Goal: Task Accomplishment & Management: Complete application form

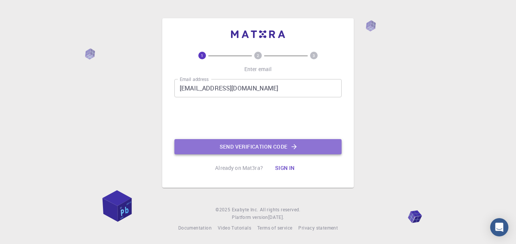
click at [254, 148] on button "Send verification code" at bounding box center [258, 146] width 167 height 15
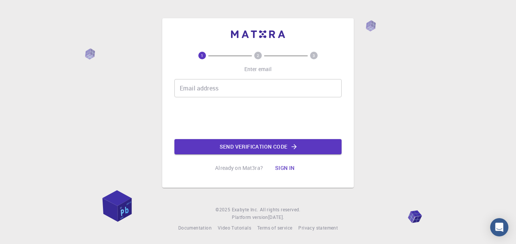
click at [203, 86] on input "Email address" at bounding box center [258, 88] width 167 height 18
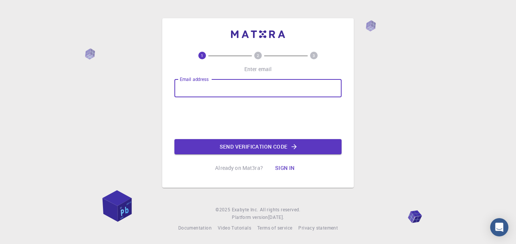
type input "[EMAIL_ADDRESS][DOMAIN_NAME]"
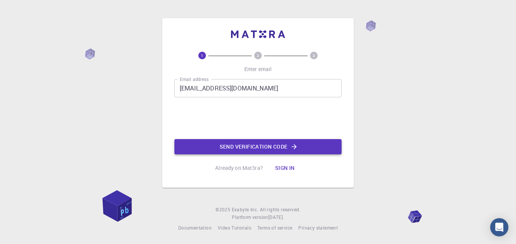
click at [257, 149] on button "Send verification code" at bounding box center [258, 146] width 167 height 15
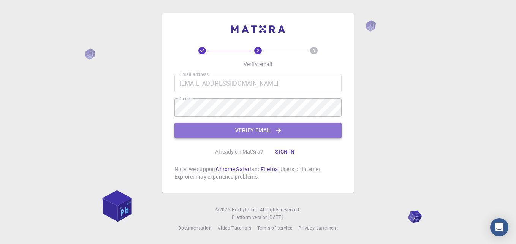
click at [272, 128] on button "Verify email" at bounding box center [258, 130] width 167 height 15
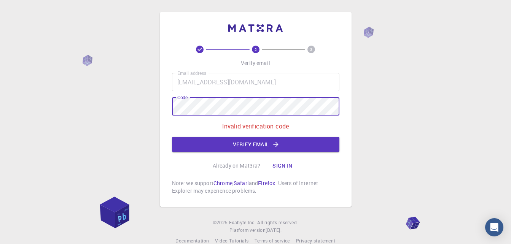
click at [118, 104] on div "2 3 Verify email Email address vvidhyan@gmail.com Email address Code Code Inval…" at bounding box center [255, 128] width 511 height 257
click at [259, 144] on button "Verify email" at bounding box center [255, 144] width 167 height 15
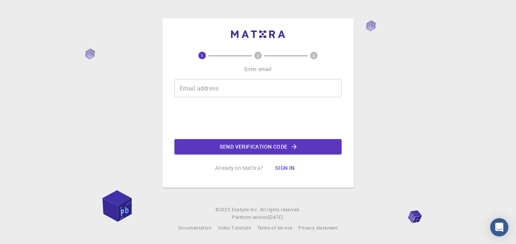
click at [235, 88] on input "Email address" at bounding box center [258, 88] width 167 height 18
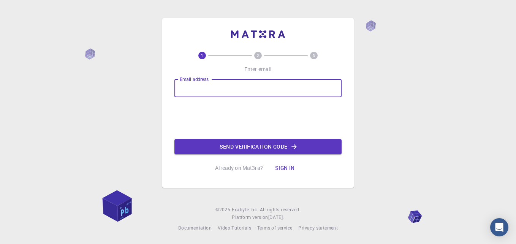
type input "[EMAIL_ADDRESS][DOMAIN_NAME]"
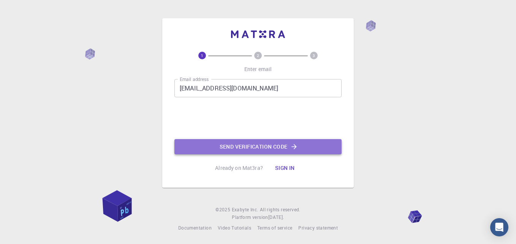
click at [263, 146] on button "Send verification code" at bounding box center [258, 146] width 167 height 15
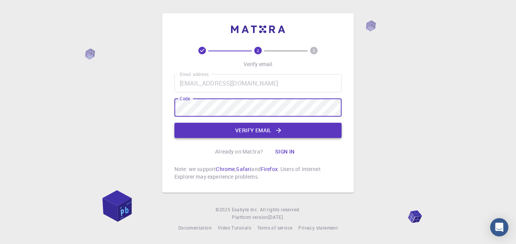
click at [257, 130] on button "Verify email" at bounding box center [258, 130] width 167 height 15
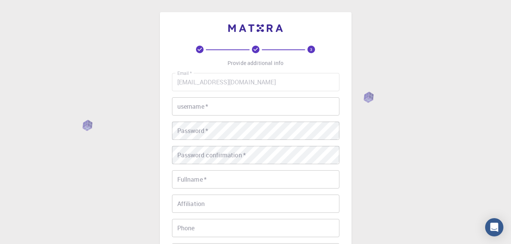
click at [209, 108] on input "username   *" at bounding box center [255, 106] width 167 height 18
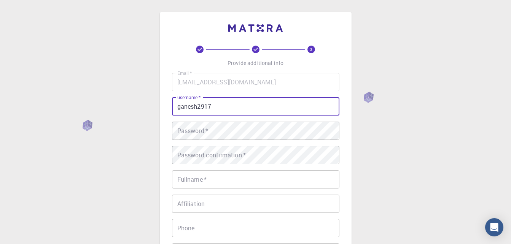
type input "ganesh2917"
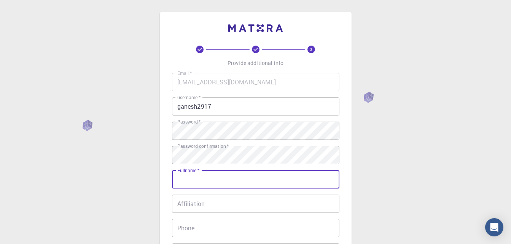
click at [222, 177] on input "Fullname   *" at bounding box center [255, 179] width 167 height 18
type input "[PERSON_NAME]"
type input "+919553219474"
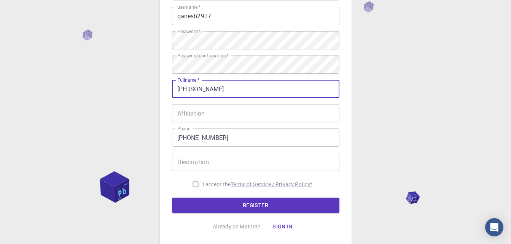
scroll to position [114, 0]
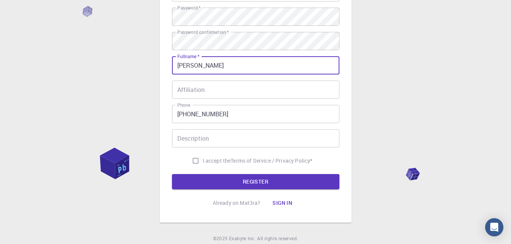
click at [227, 83] on input "Affiliation" at bounding box center [255, 90] width 167 height 18
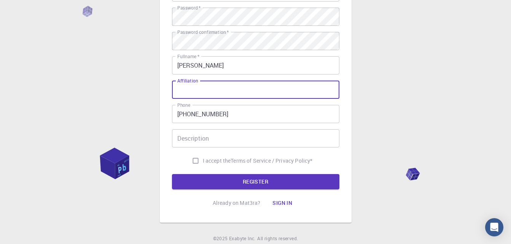
click at [218, 137] on input "Description" at bounding box center [255, 138] width 167 height 18
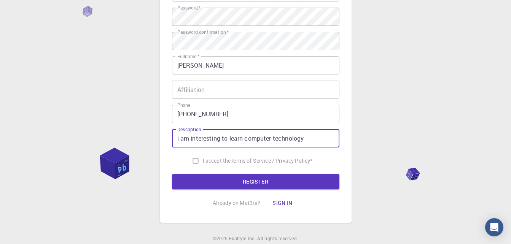
type input "i am interesting to learn computer technology"
click at [195, 160] on input "I accept the Terms of Service / Privacy Policy *" at bounding box center [195, 161] width 14 height 14
checkbox input "true"
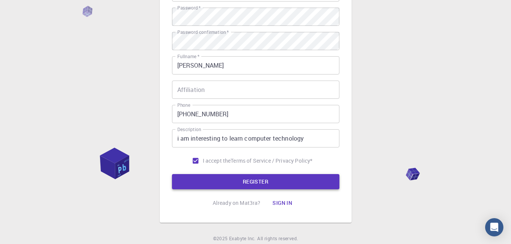
click at [256, 181] on button "REGISTER" at bounding box center [255, 181] width 167 height 15
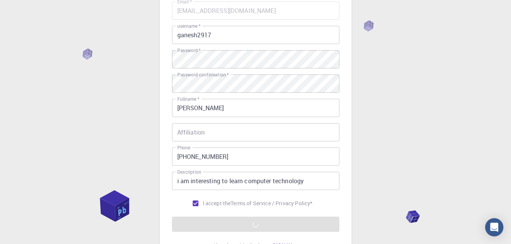
scroll to position [0, 0]
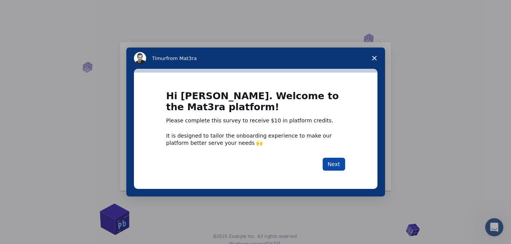
click at [335, 162] on button "Next" at bounding box center [333, 164] width 22 height 13
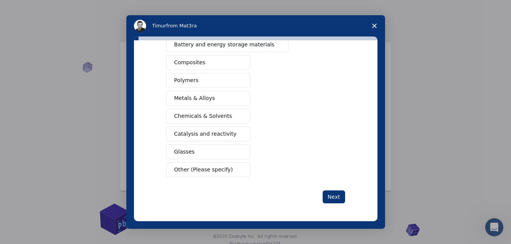
scroll to position [123, 0]
click at [194, 172] on span "Other (Please specify)" at bounding box center [203, 169] width 59 height 8
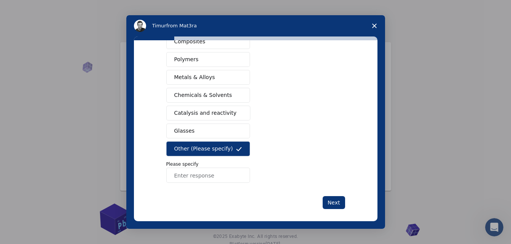
scroll to position [149, 0]
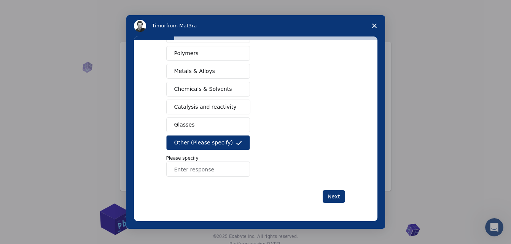
click at [196, 173] on input "Enter response" at bounding box center [208, 169] width 84 height 15
type input "micro controllers"
click at [335, 197] on button "Next" at bounding box center [333, 196] width 22 height 13
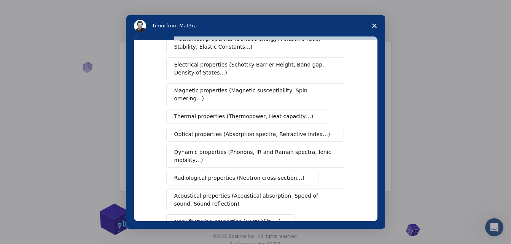
scroll to position [38, 0]
click at [233, 149] on span "Dynamic properties (Phonons, IR and Raman spectra, Ionic mobility…)" at bounding box center [253, 156] width 158 height 16
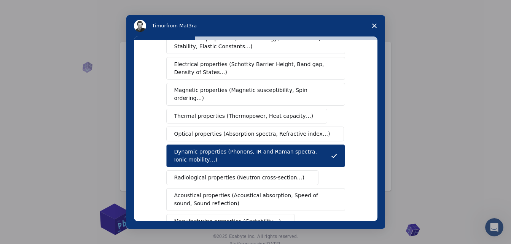
click at [227, 130] on span "Optical properties (Absorption spectra, Refractive index…)" at bounding box center [252, 134] width 156 height 8
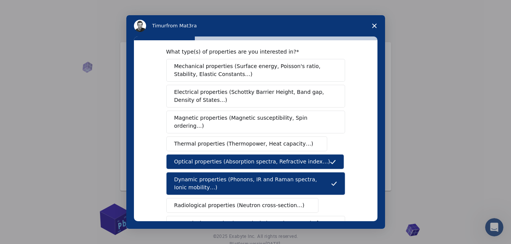
scroll to position [0, 0]
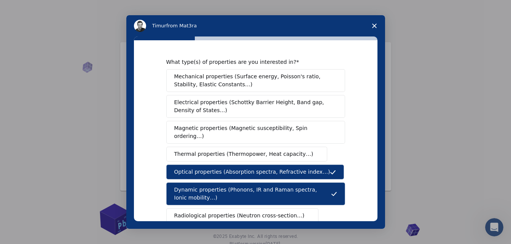
click at [219, 75] on span "Mechanical properties (Surface energy, Poisson's ratio, Stability, Elastic Cons…" at bounding box center [253, 81] width 159 height 16
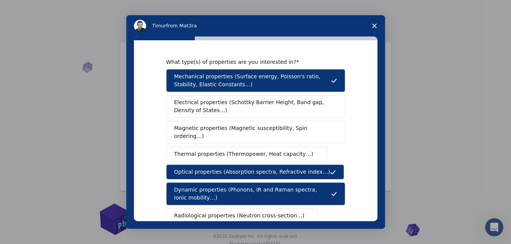
click at [216, 100] on span "Electrical properties (Schottky Barrier Height, Band gap, Density of States…)" at bounding box center [253, 106] width 158 height 16
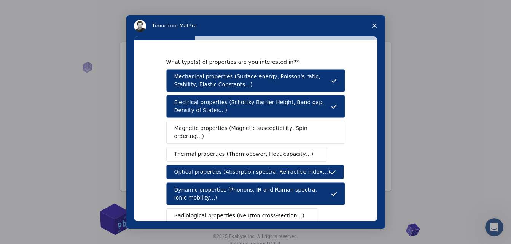
click at [227, 128] on span "Magnetic properties (Magnetic susceptibility, Spin ordering…)" at bounding box center [252, 132] width 157 height 16
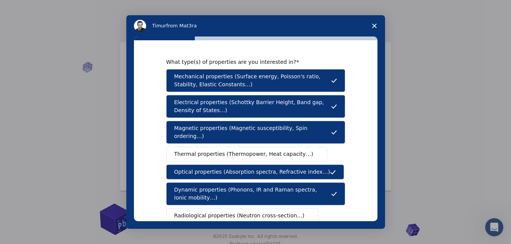
click at [217, 150] on span "Thermal properties (Thermopower, Heat capacity…)" at bounding box center [243, 154] width 139 height 8
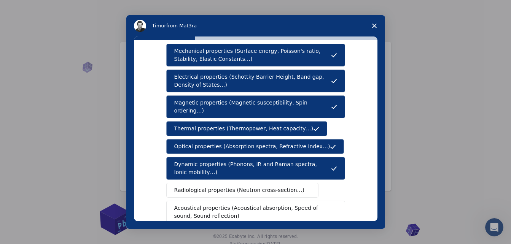
scroll to position [76, 0]
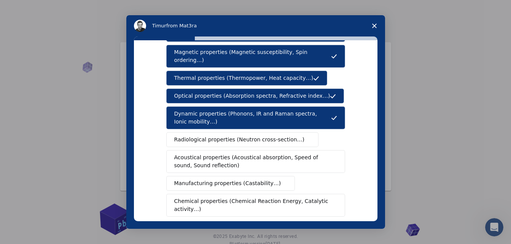
click at [207, 136] on span "Radiological properties (Neutron cross-section…)" at bounding box center [239, 140] width 130 height 8
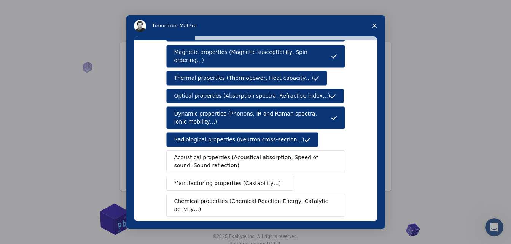
click at [205, 154] on span "Acoustical properties (Acoustical absorption, Speed of sound, Sound reflection)" at bounding box center [253, 162] width 158 height 16
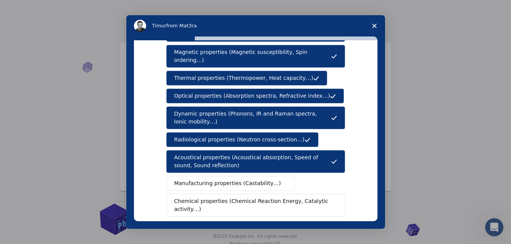
click at [205, 176] on button "Manufacturing properties (Castability…)" at bounding box center [230, 183] width 129 height 15
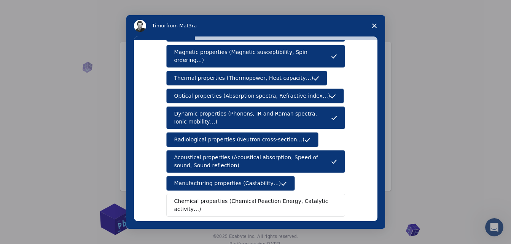
scroll to position [114, 0]
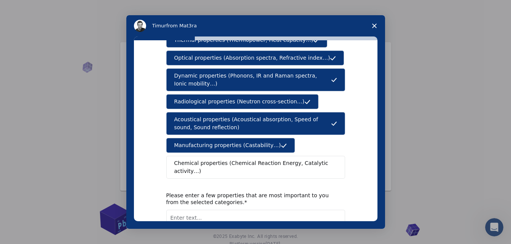
click at [208, 160] on button "Chemical properties (Chemical Reaction Energy, Catalytic activity…)" at bounding box center [255, 167] width 179 height 23
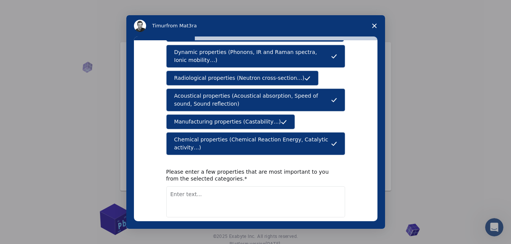
scroll to position [162, 0]
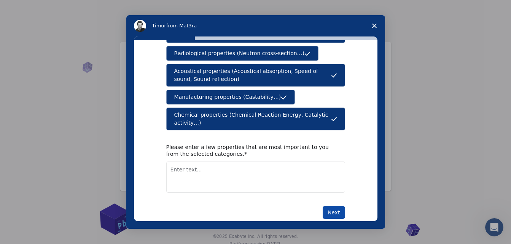
click at [332, 206] on button "Next" at bounding box center [333, 212] width 22 height 13
click at [218, 165] on textarea "Enter text..." at bounding box center [255, 177] width 179 height 31
type textarea "manufacturing properties"
click at [338, 206] on button "Next" at bounding box center [333, 212] width 22 height 13
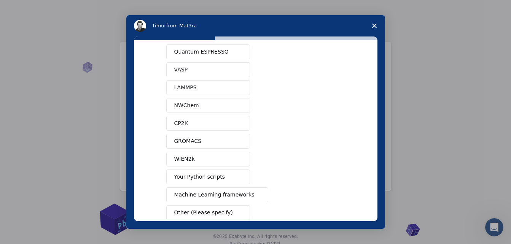
scroll to position [68, 0]
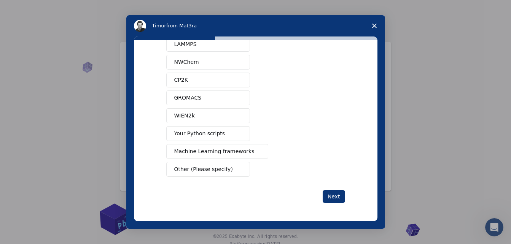
click at [196, 135] on span "Your Python scripts" at bounding box center [199, 134] width 51 height 8
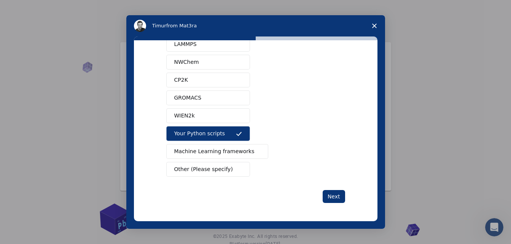
click at [213, 150] on span "Machine Learning frameworks" at bounding box center [214, 152] width 80 height 8
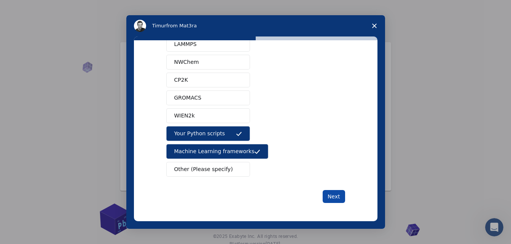
click at [336, 194] on button "Next" at bounding box center [333, 196] width 22 height 13
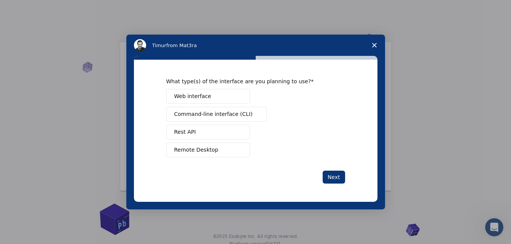
click at [211, 113] on span "Command-line interface (CLI)" at bounding box center [213, 114] width 78 height 8
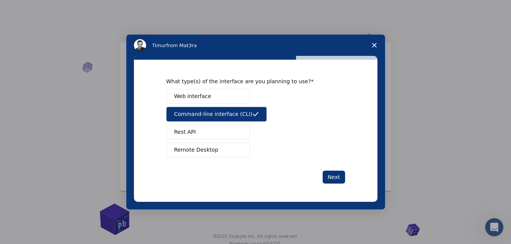
click at [204, 98] on span "Web interface" at bounding box center [192, 96] width 37 height 8
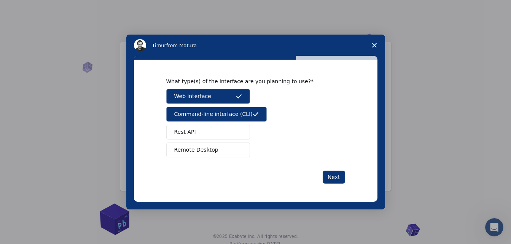
click at [195, 129] on button "Rest API" at bounding box center [208, 132] width 84 height 15
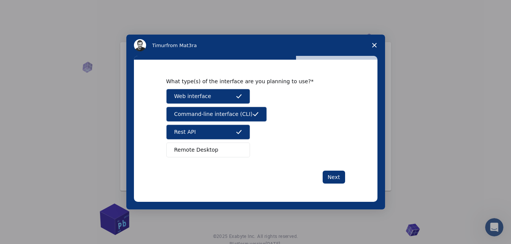
click at [195, 151] on span "Remote Desktop" at bounding box center [196, 150] width 44 height 8
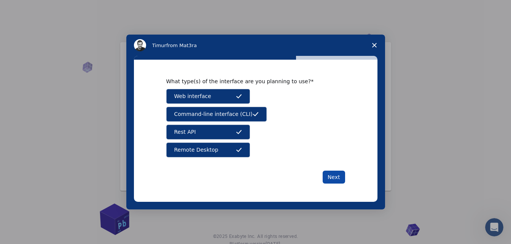
click at [335, 178] on button "Next" at bounding box center [333, 177] width 22 height 13
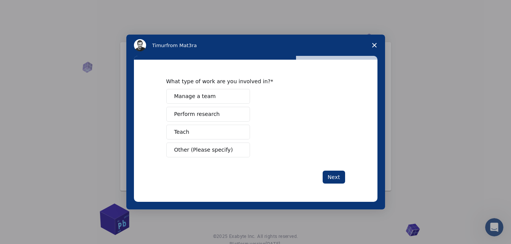
click at [189, 130] on button "Teach" at bounding box center [208, 132] width 84 height 15
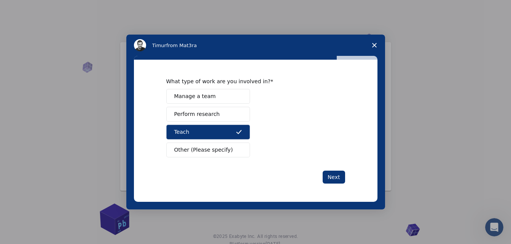
click at [191, 113] on span "Perform research" at bounding box center [197, 114] width 46 height 8
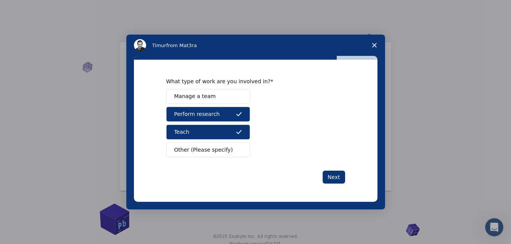
click at [194, 98] on span "Manage a team" at bounding box center [194, 96] width 41 height 8
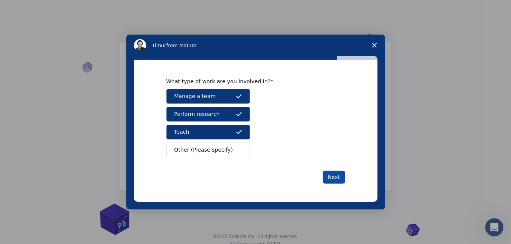
click at [332, 180] on button "Next" at bounding box center [333, 177] width 22 height 13
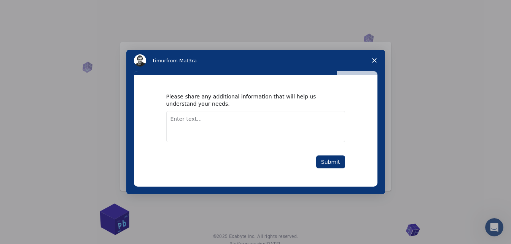
click at [223, 129] on textarea "Enter text..." at bounding box center [255, 126] width 179 height 31
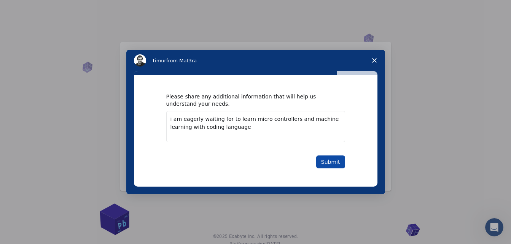
type textarea "i am eagerly waiting for to learn micro controllers and machine learning with c…"
click at [335, 164] on button "Submit" at bounding box center [330, 162] width 29 height 13
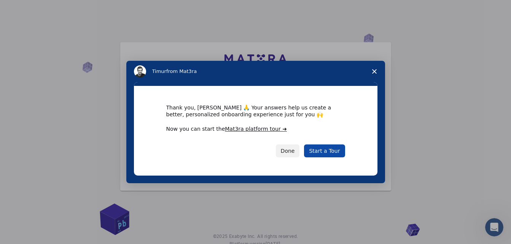
click at [330, 152] on link "Start a Tour" at bounding box center [324, 151] width 41 height 13
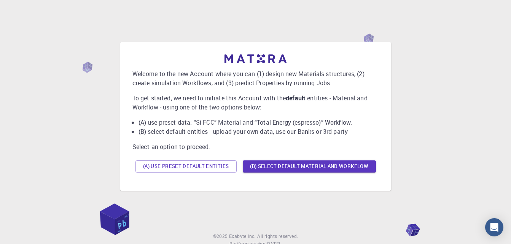
scroll to position [27, 0]
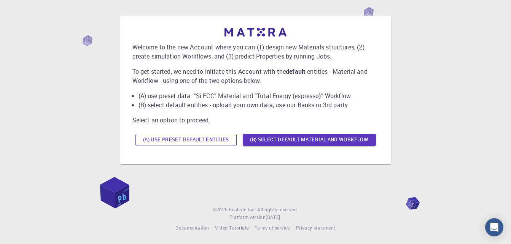
click at [202, 140] on button "(A) Use preset default entities" at bounding box center [185, 140] width 101 height 12
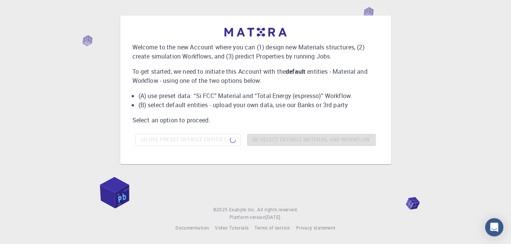
click at [281, 142] on div "(A) Use preset default entities (B) Select default material and workflow" at bounding box center [255, 140] width 246 height 18
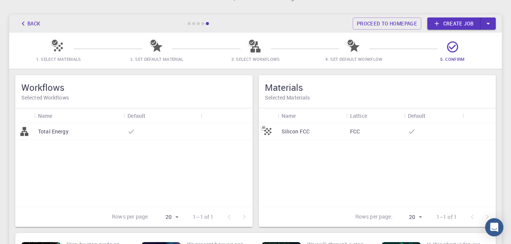
scroll to position [46, 0]
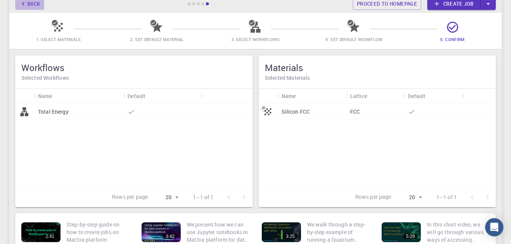
click at [28, 2] on button "Back" at bounding box center [29, 4] width 29 height 12
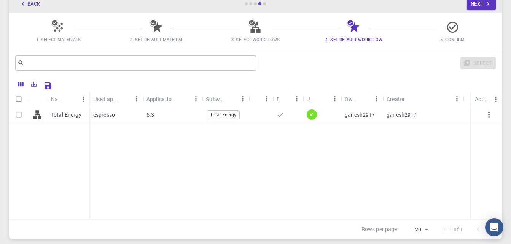
click at [28, 2] on button "Back" at bounding box center [29, 4] width 29 height 12
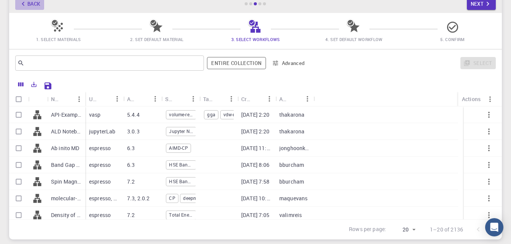
click at [28, 2] on button "Back" at bounding box center [29, 4] width 29 height 12
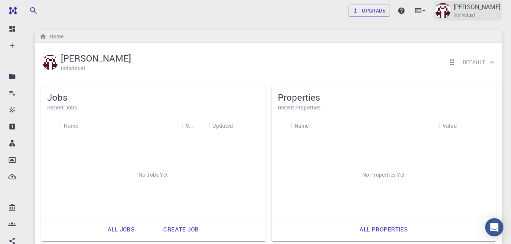
click at [466, 14] on span "Individual" at bounding box center [464, 15] width 22 height 8
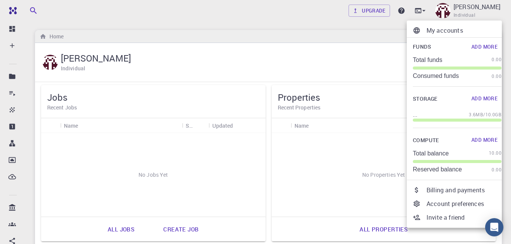
click at [270, 21] on div at bounding box center [255, 122] width 511 height 244
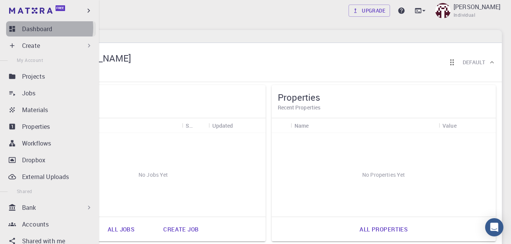
click at [39, 28] on p "Dashboard" at bounding box center [37, 28] width 30 height 9
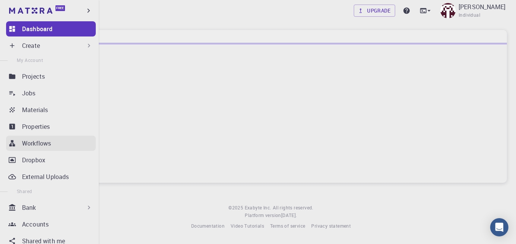
click at [48, 145] on p "Workflows" at bounding box center [36, 143] width 29 height 9
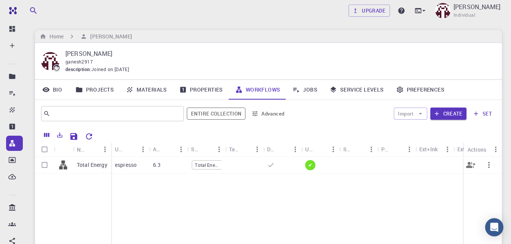
click at [93, 166] on p "Total Energy" at bounding box center [92, 165] width 30 height 8
